Goal: Find specific page/section: Find specific page/section

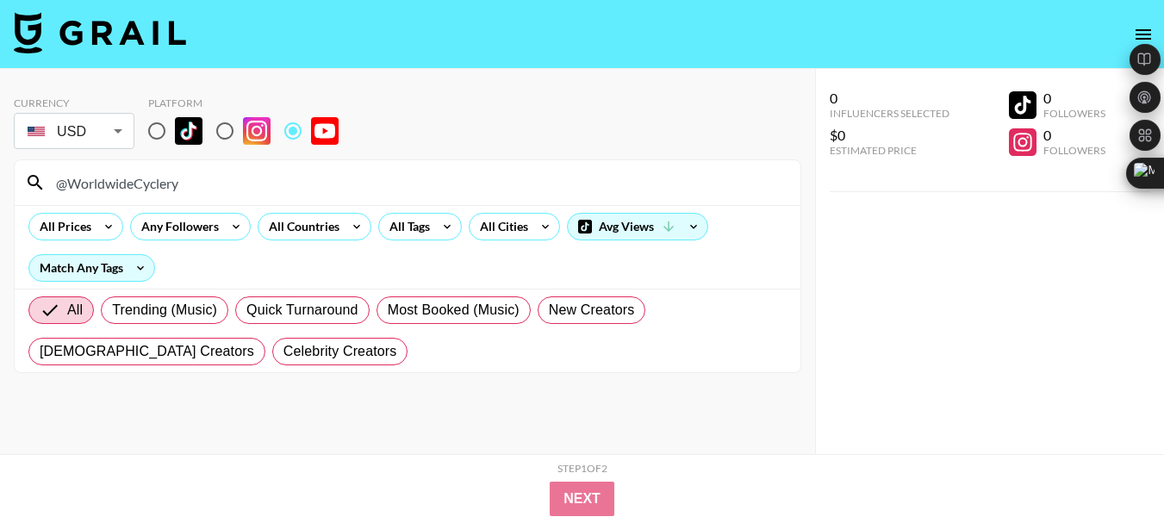
click at [133, 179] on input "@WorldwideCyclery" at bounding box center [418, 183] width 745 height 28
click at [133, 181] on input "@WorldwideCyclery" at bounding box center [418, 183] width 745 height 28
type input "@MitchBoyer"
click at [103, 190] on input "@MitchBoyer" at bounding box center [418, 183] width 745 height 28
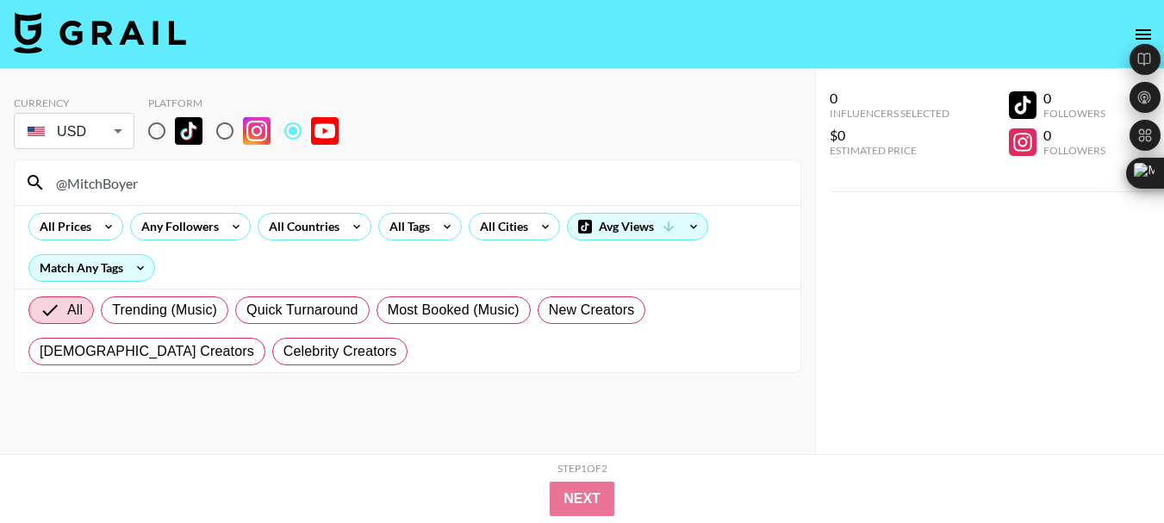
click at [103, 190] on input "@MitchBoyer" at bounding box center [418, 183] width 745 height 28
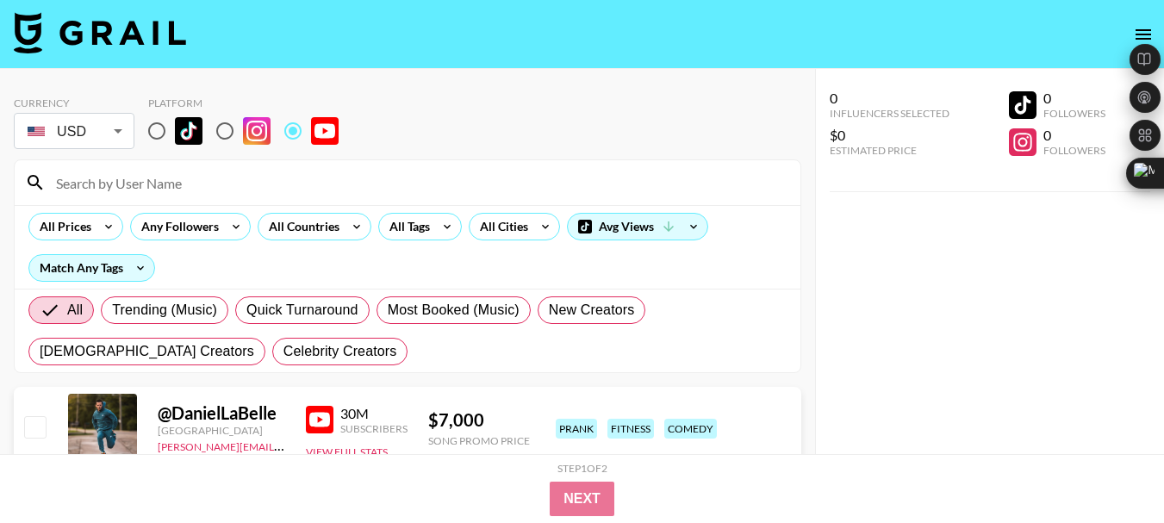
paste input "@Cameron_Jeffers"
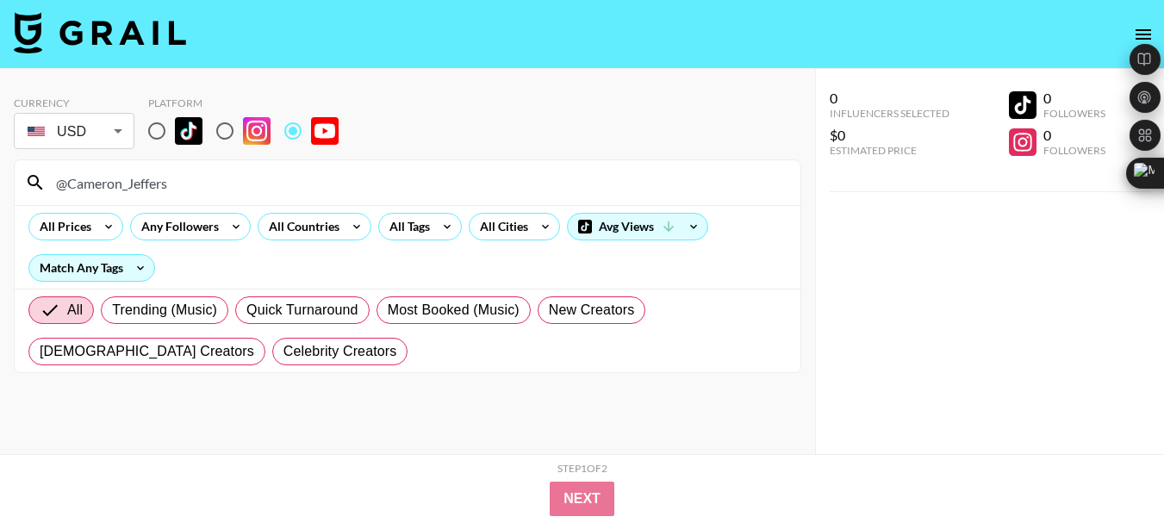
type input "@Cameron_Jeffers"
click at [96, 184] on input "@Cameron_Jeffers" at bounding box center [418, 183] width 745 height 28
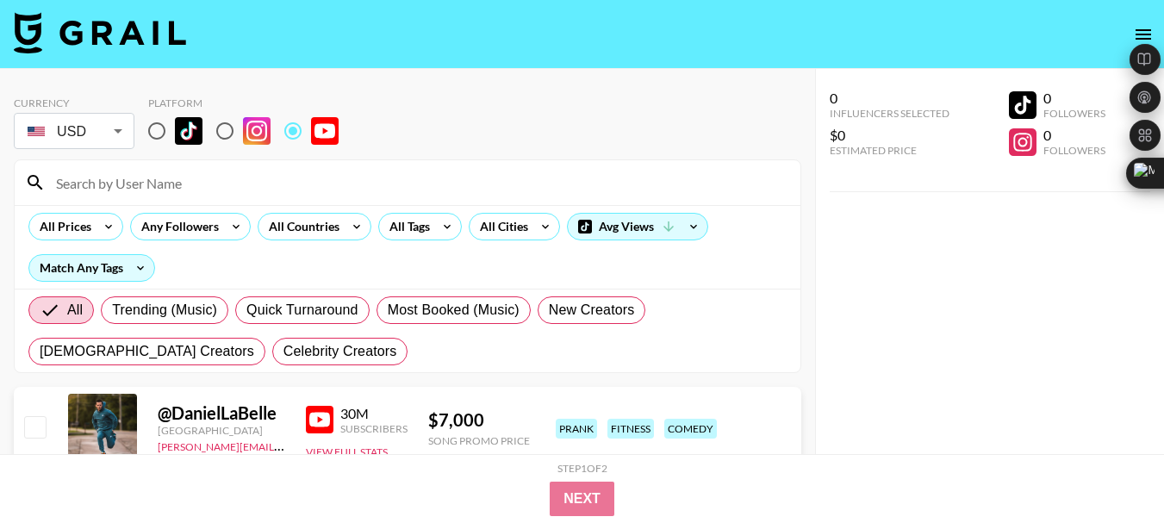
paste input "@ChayDenne"
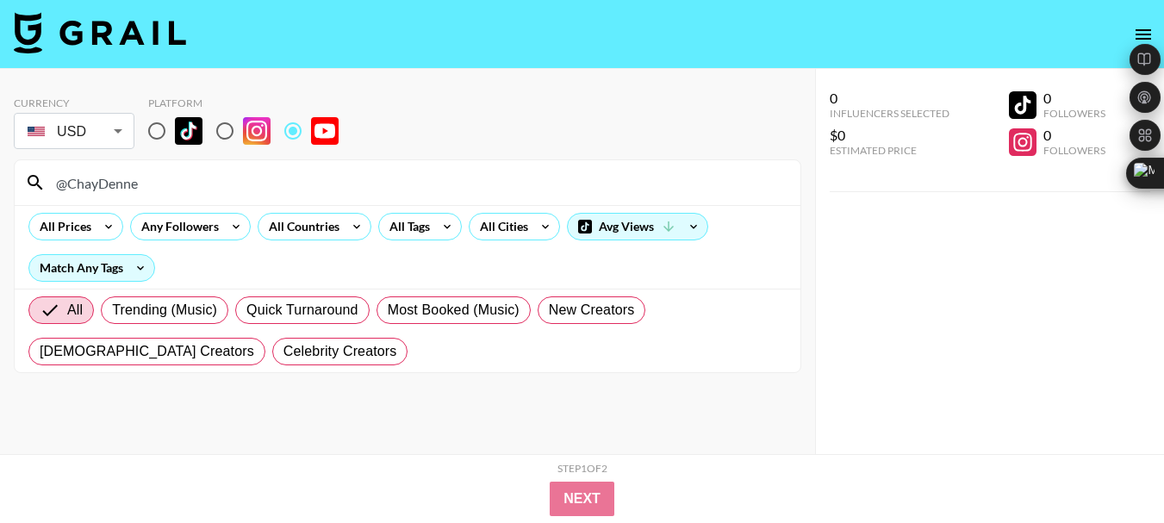
type input "@ChayDenne"
